Goal: Information Seeking & Learning: Find specific fact

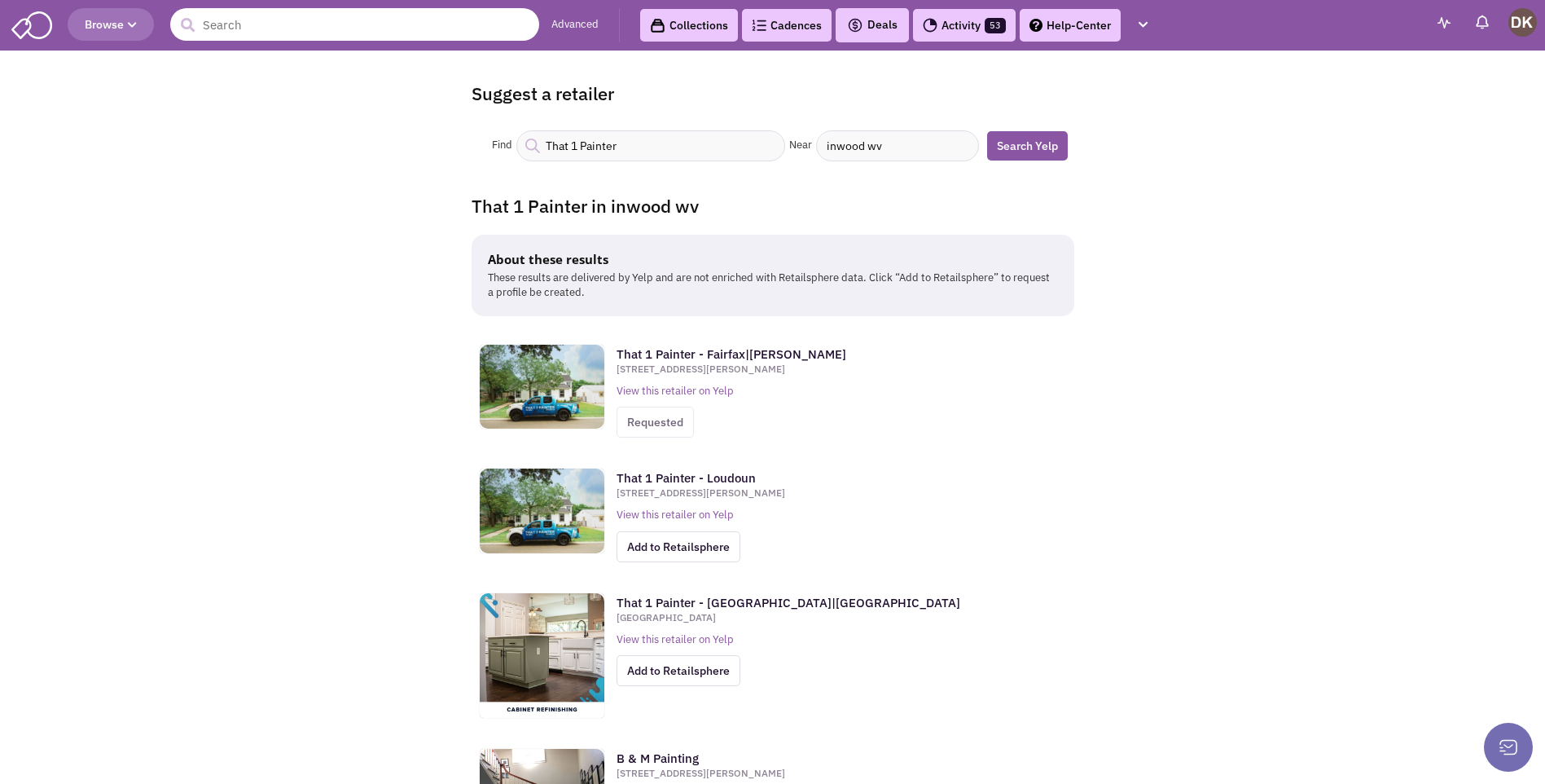
click at [284, 22] on input "text" at bounding box center [354, 24] width 369 height 33
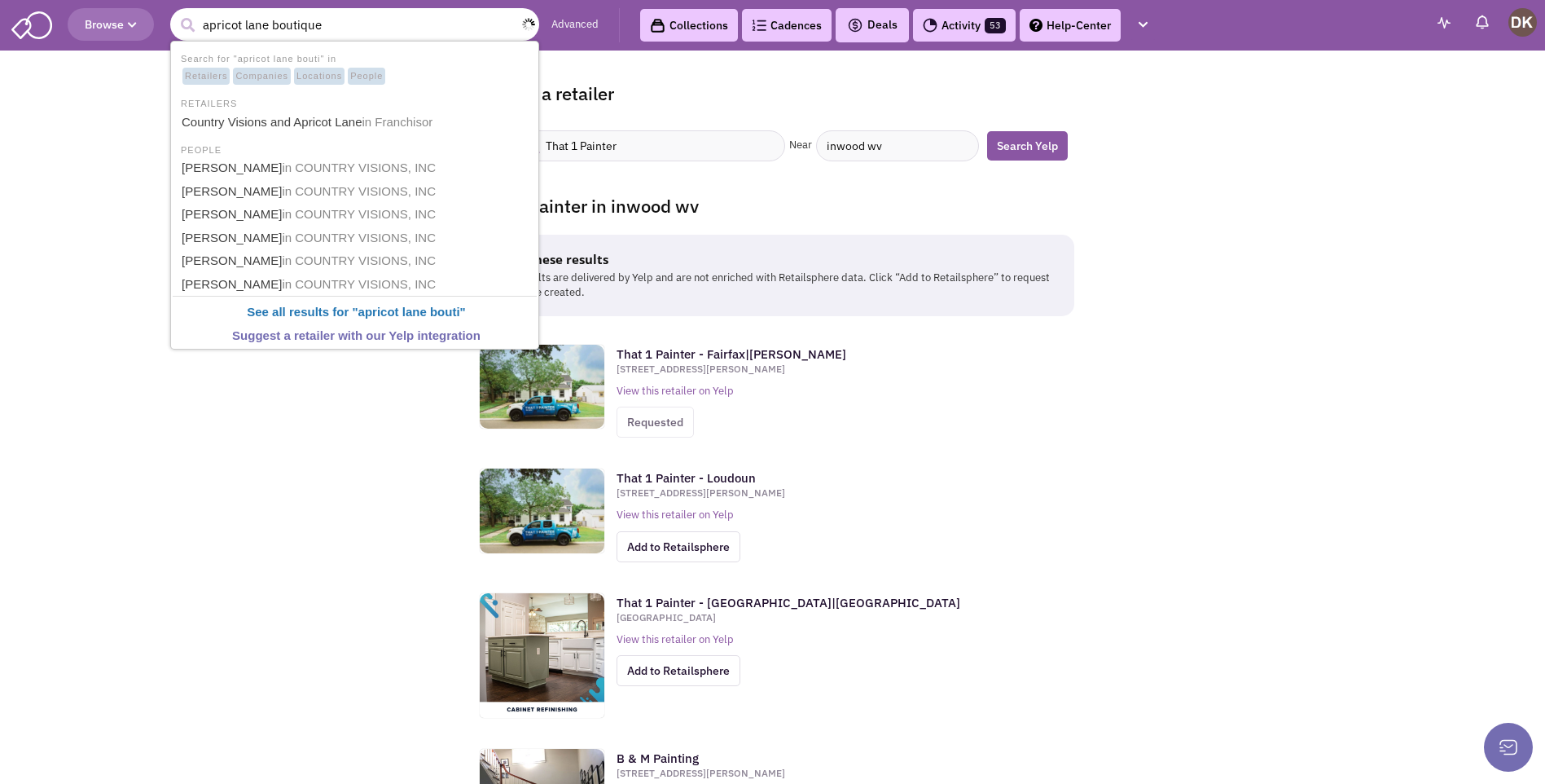
type input "apricot lane boutique"
click at [175, 13] on button "submit" at bounding box center [187, 25] width 24 height 24
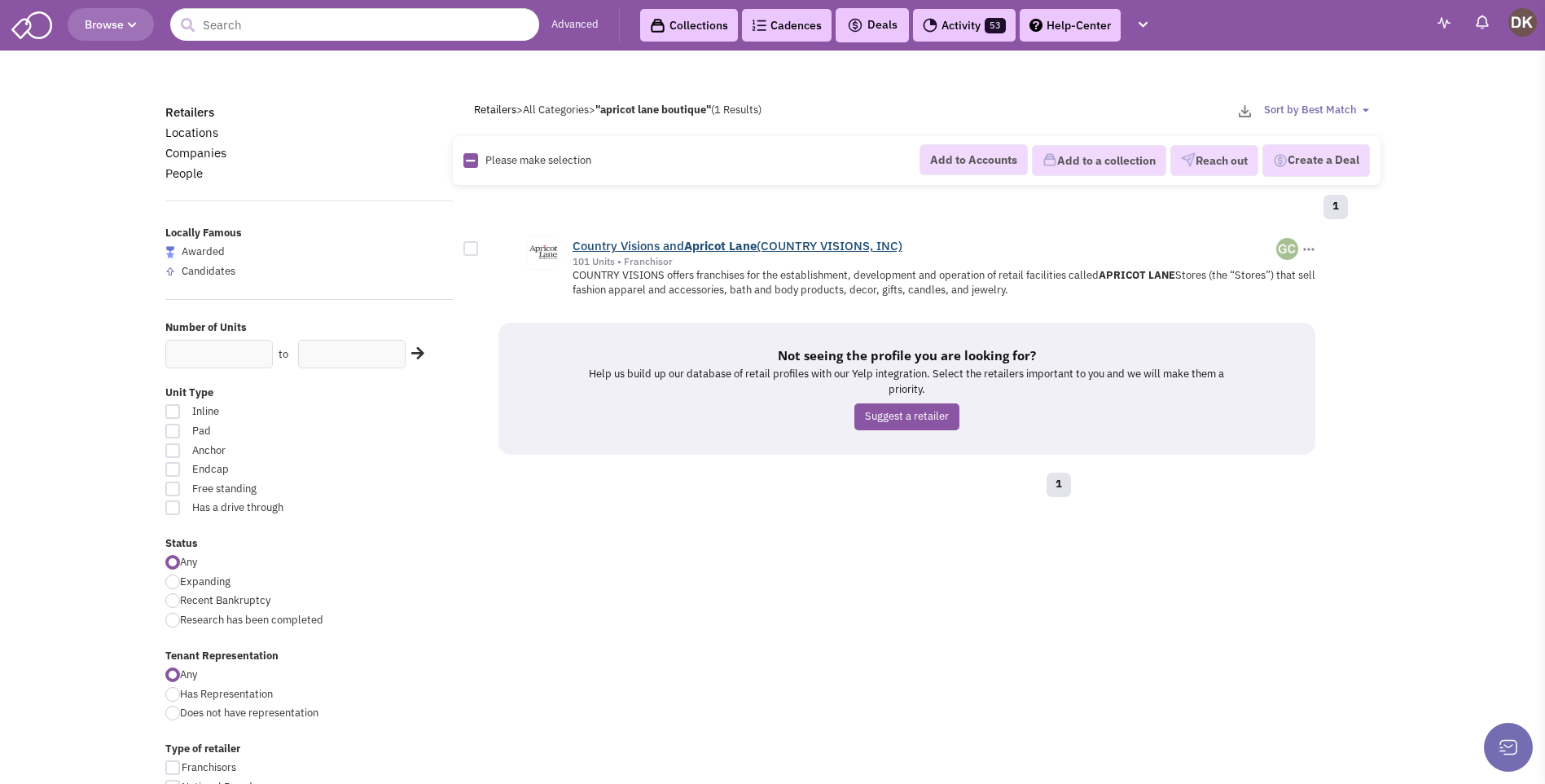
click at [628, 248] on link "Country Visions and Apricot Lane (COUNTRY VISIONS, INC)" at bounding box center [738, 246] width 330 height 15
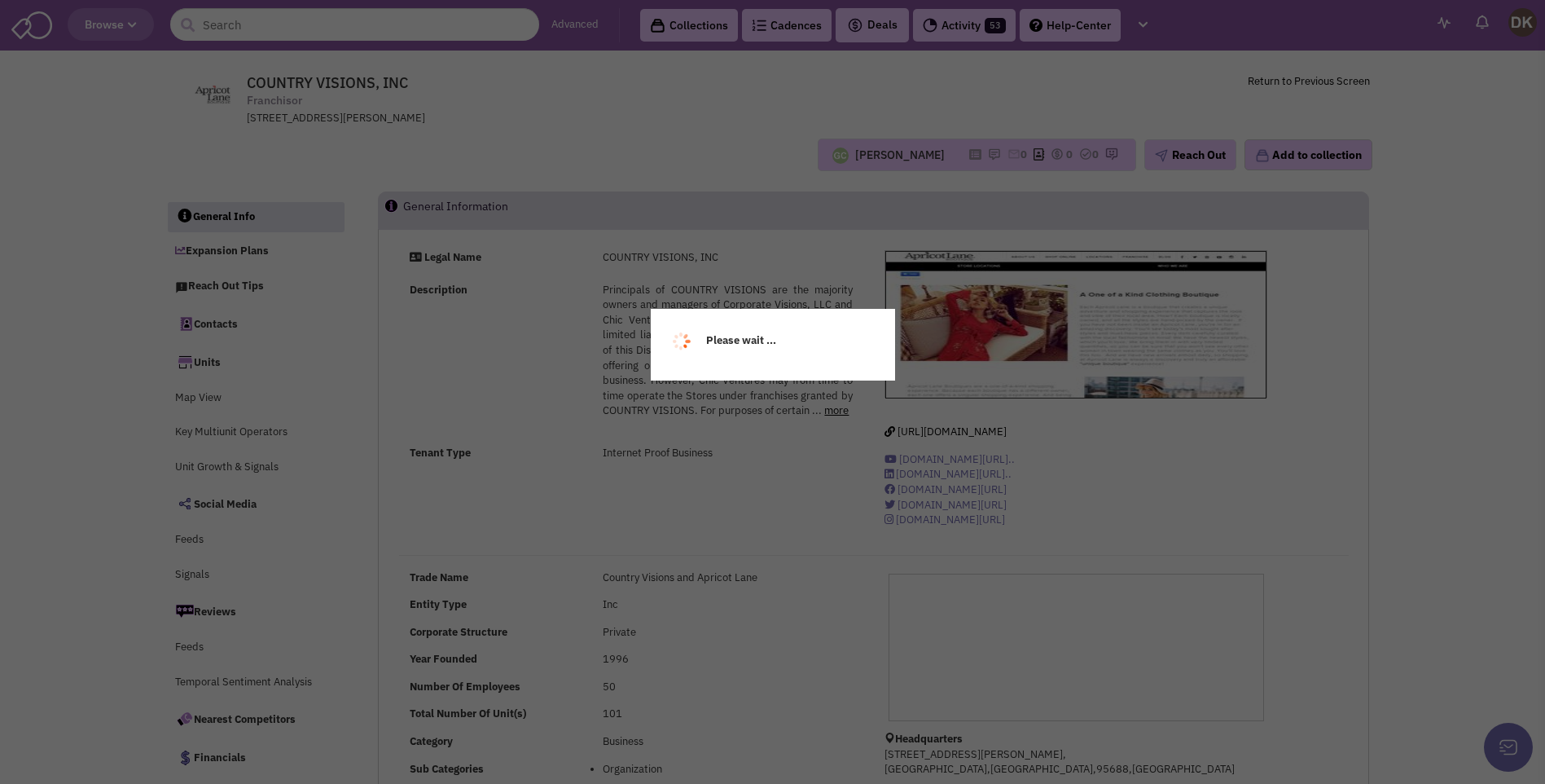
select select
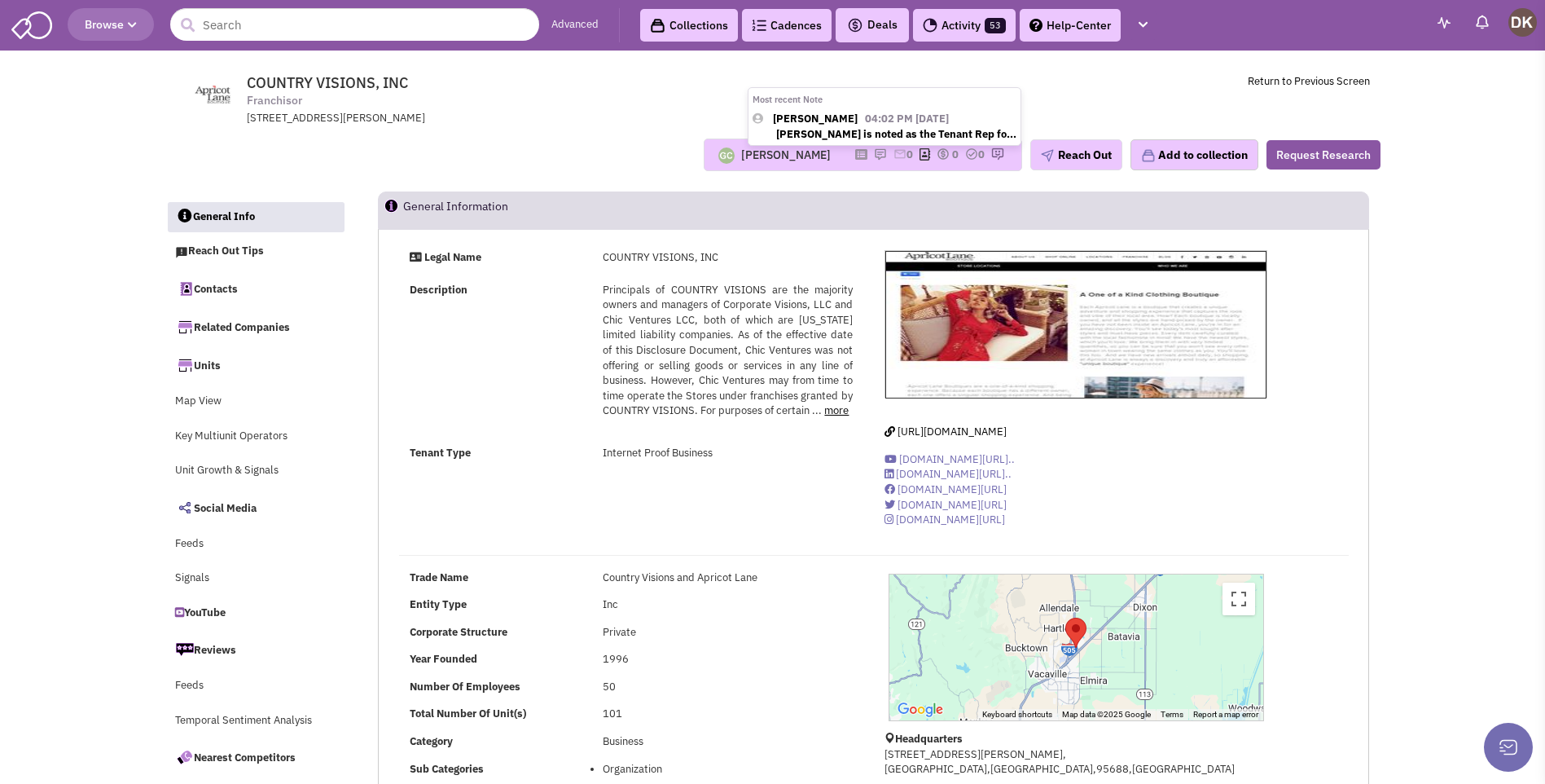
click at [874, 151] on img at bounding box center [880, 154] width 13 height 13
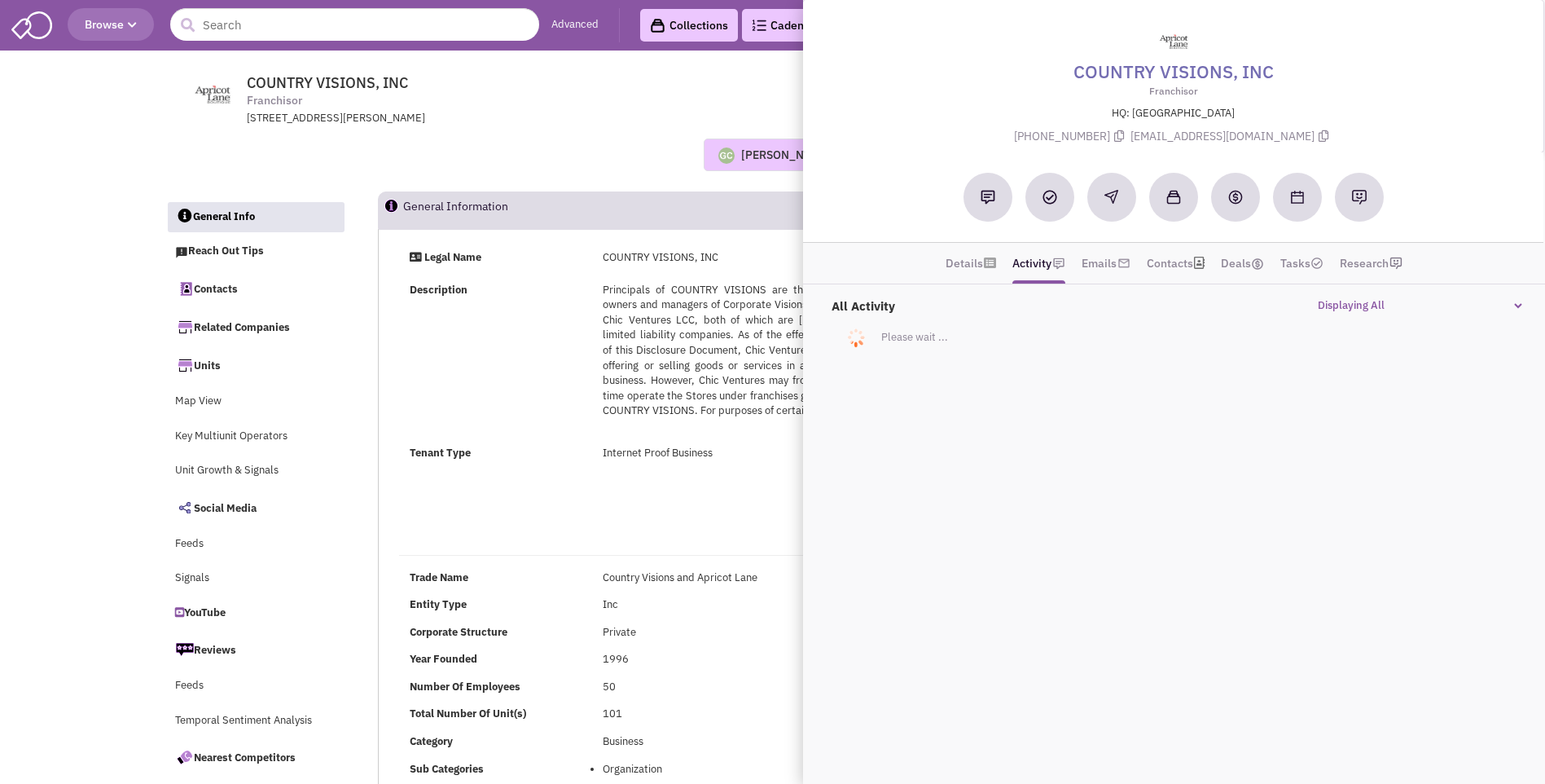
click at [743, 270] on div "Legal Name COUNTRY VISIONS, INC" at bounding box center [631, 260] width 464 height 21
